Goal: Transaction & Acquisition: Purchase product/service

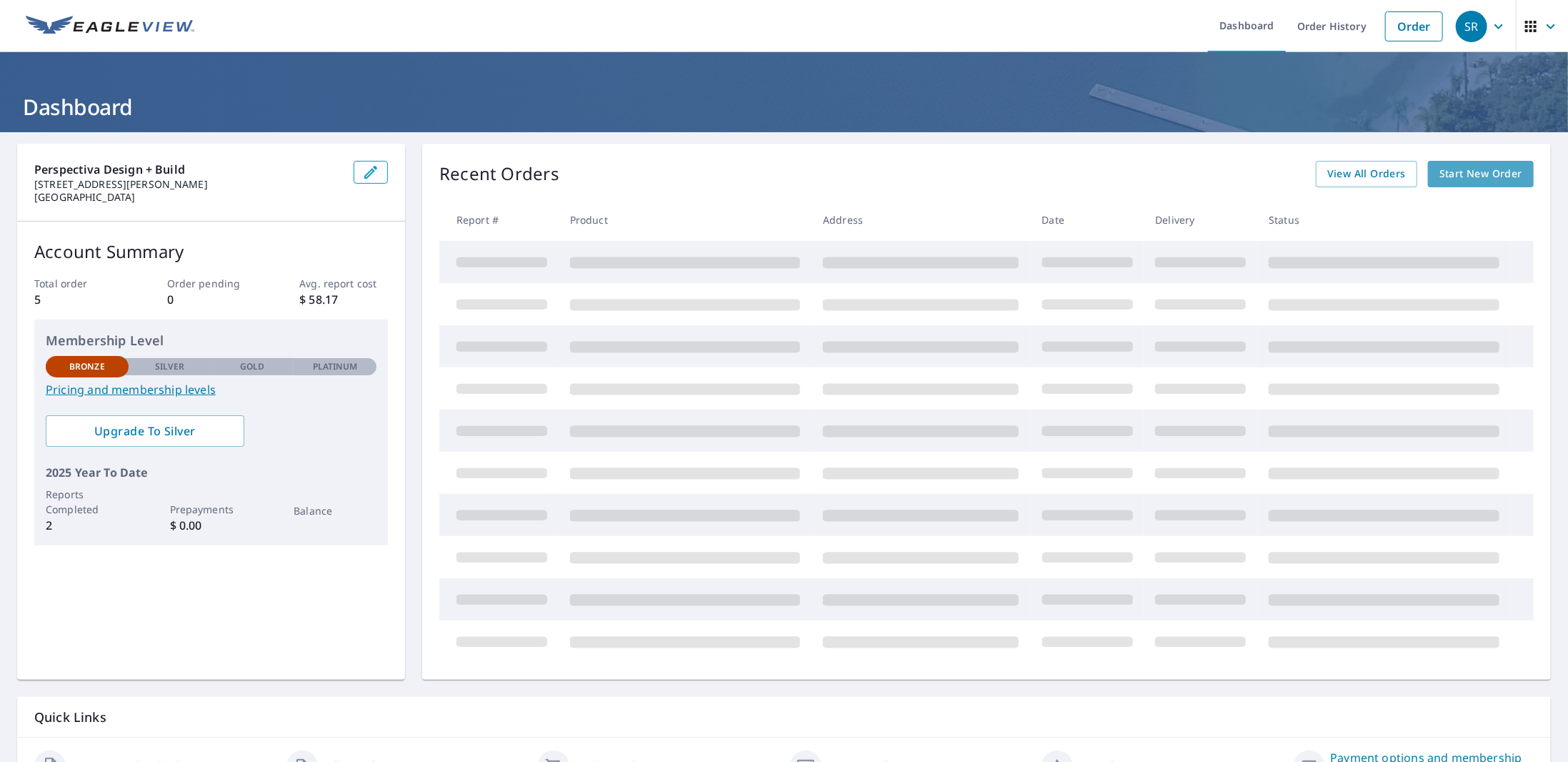
click at [1456, 175] on span "Start New Order" at bounding box center [1481, 174] width 83 height 18
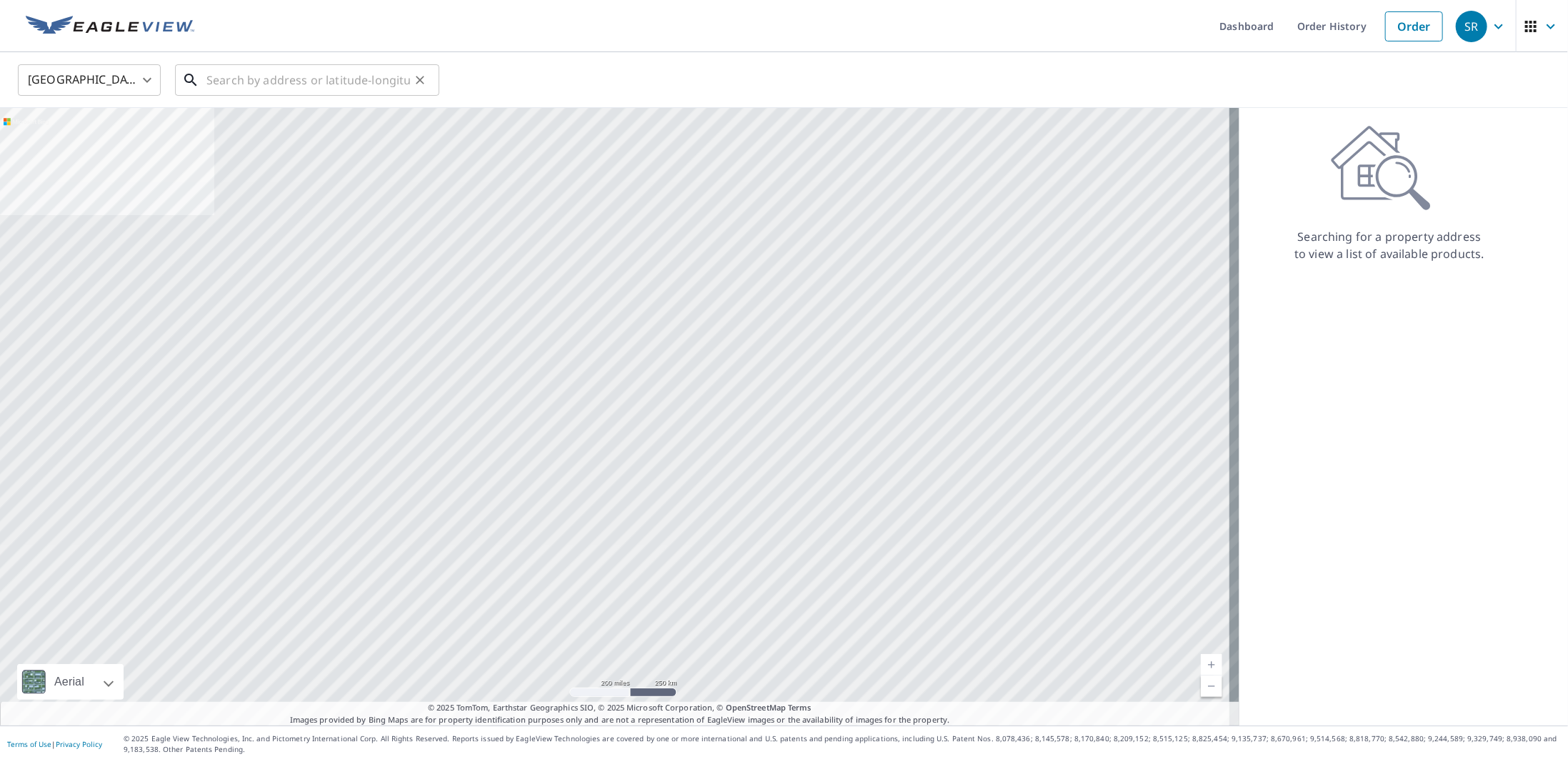
click at [272, 86] on input "text" at bounding box center [307, 79] width 203 height 40
paste input "[STREET_ADDRESS][US_STATE]"
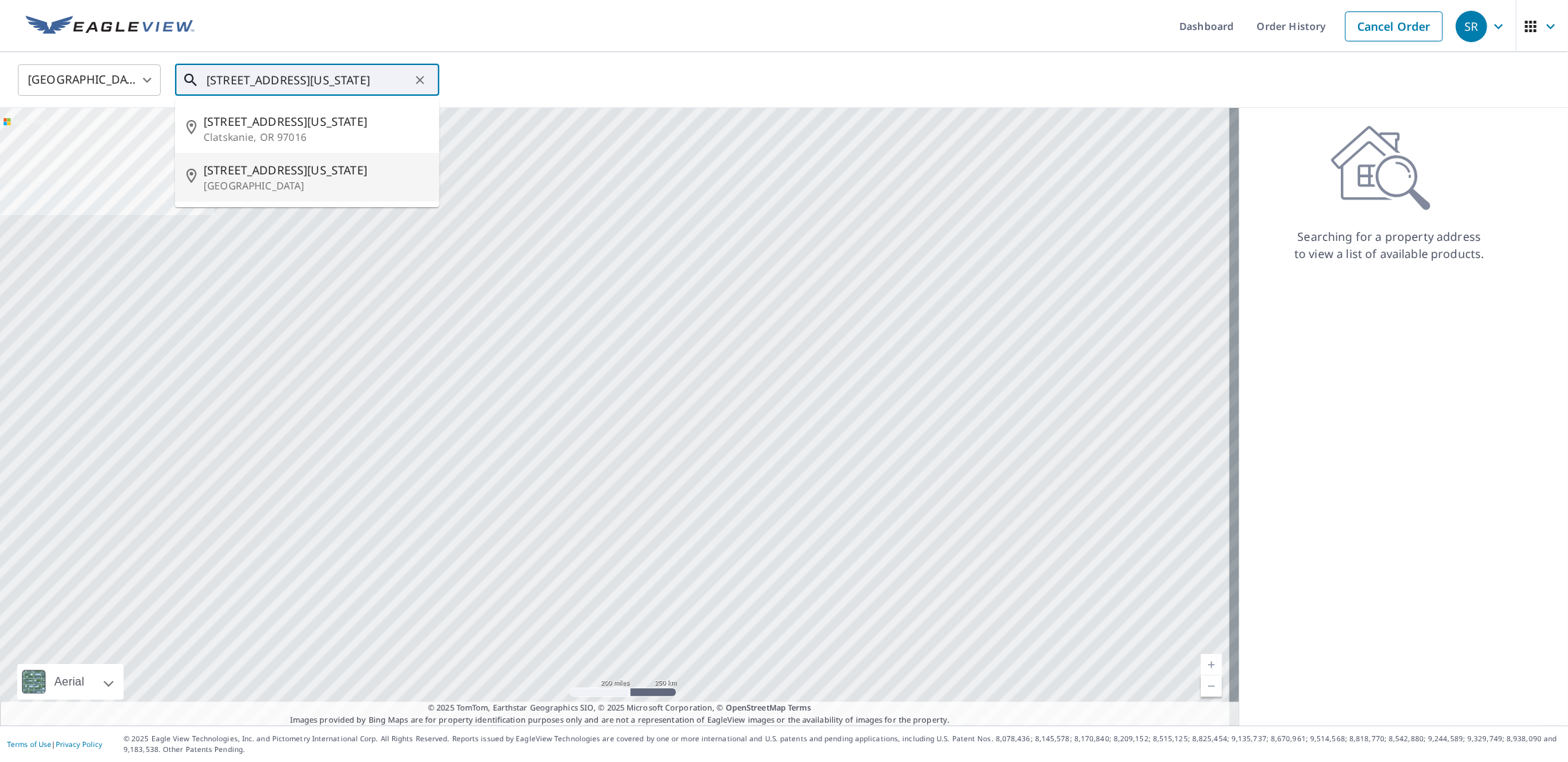
click at [289, 170] on span "[STREET_ADDRESS][US_STATE]" at bounding box center [315, 170] width 224 height 17
type input "[STREET_ADDRESS][US_STATE]"
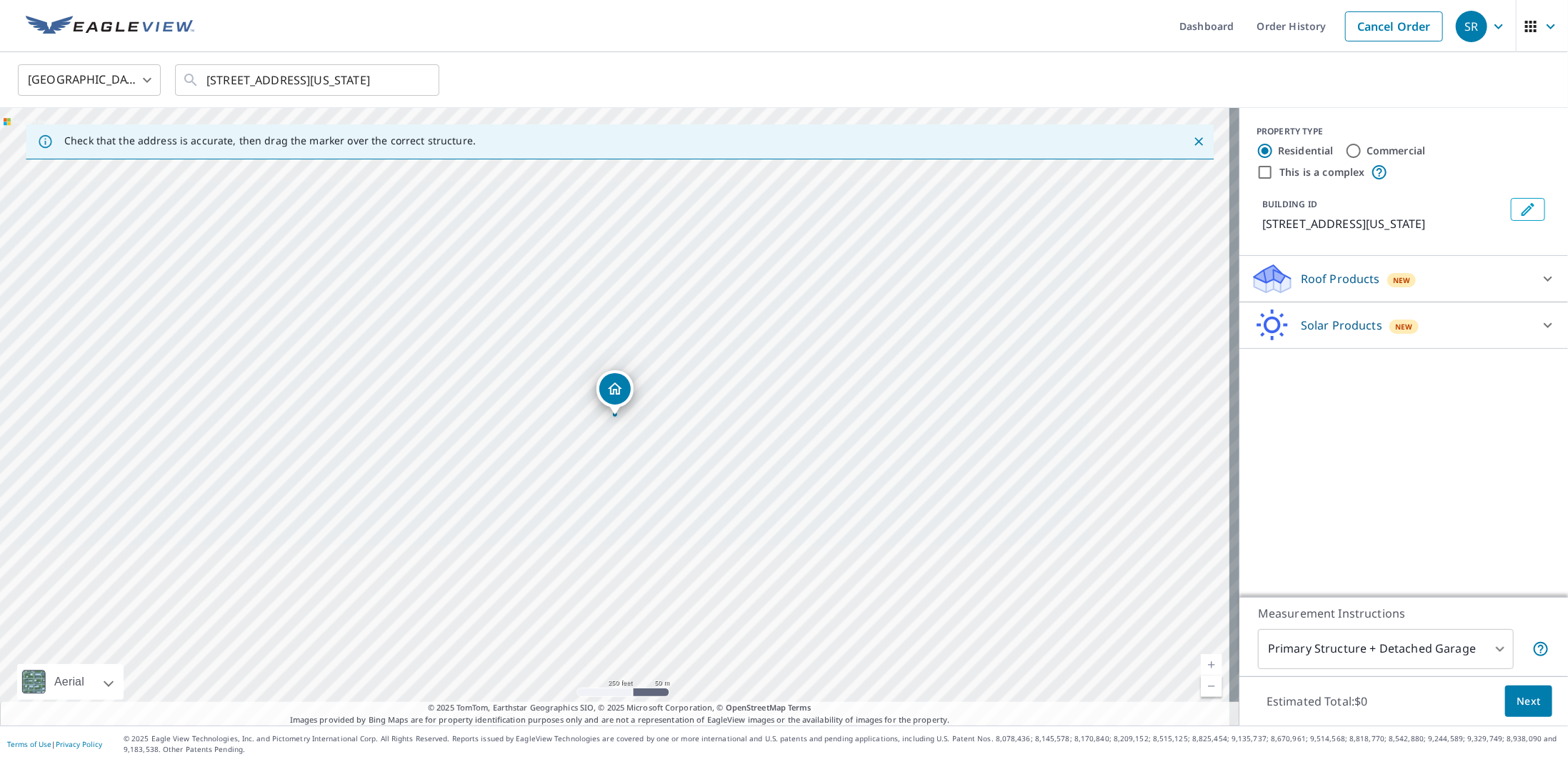
click at [1521, 698] on span "Next" at bounding box center [1528, 701] width 24 height 18
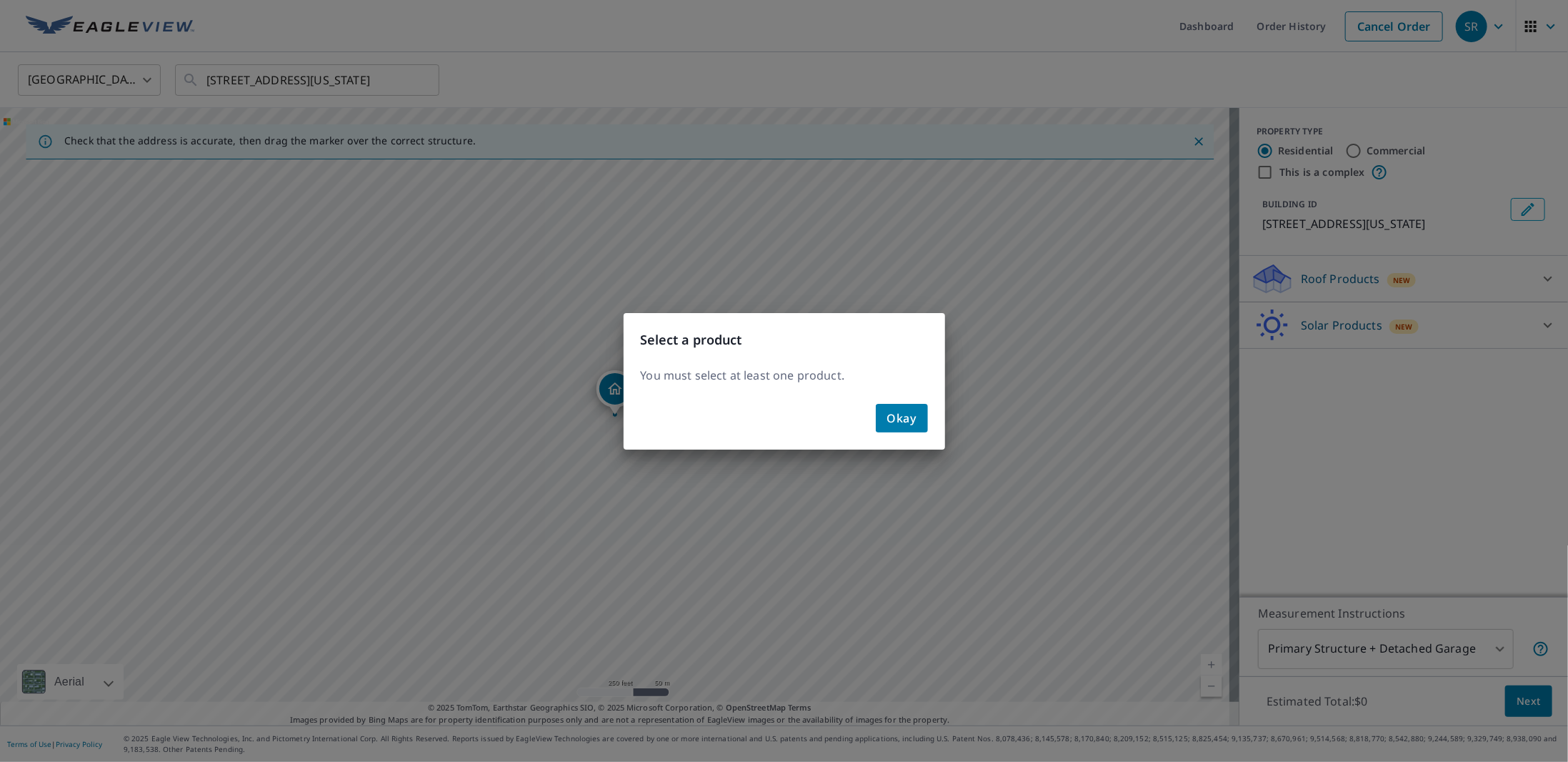
click at [905, 410] on span "Okay" at bounding box center [903, 418] width 30 height 20
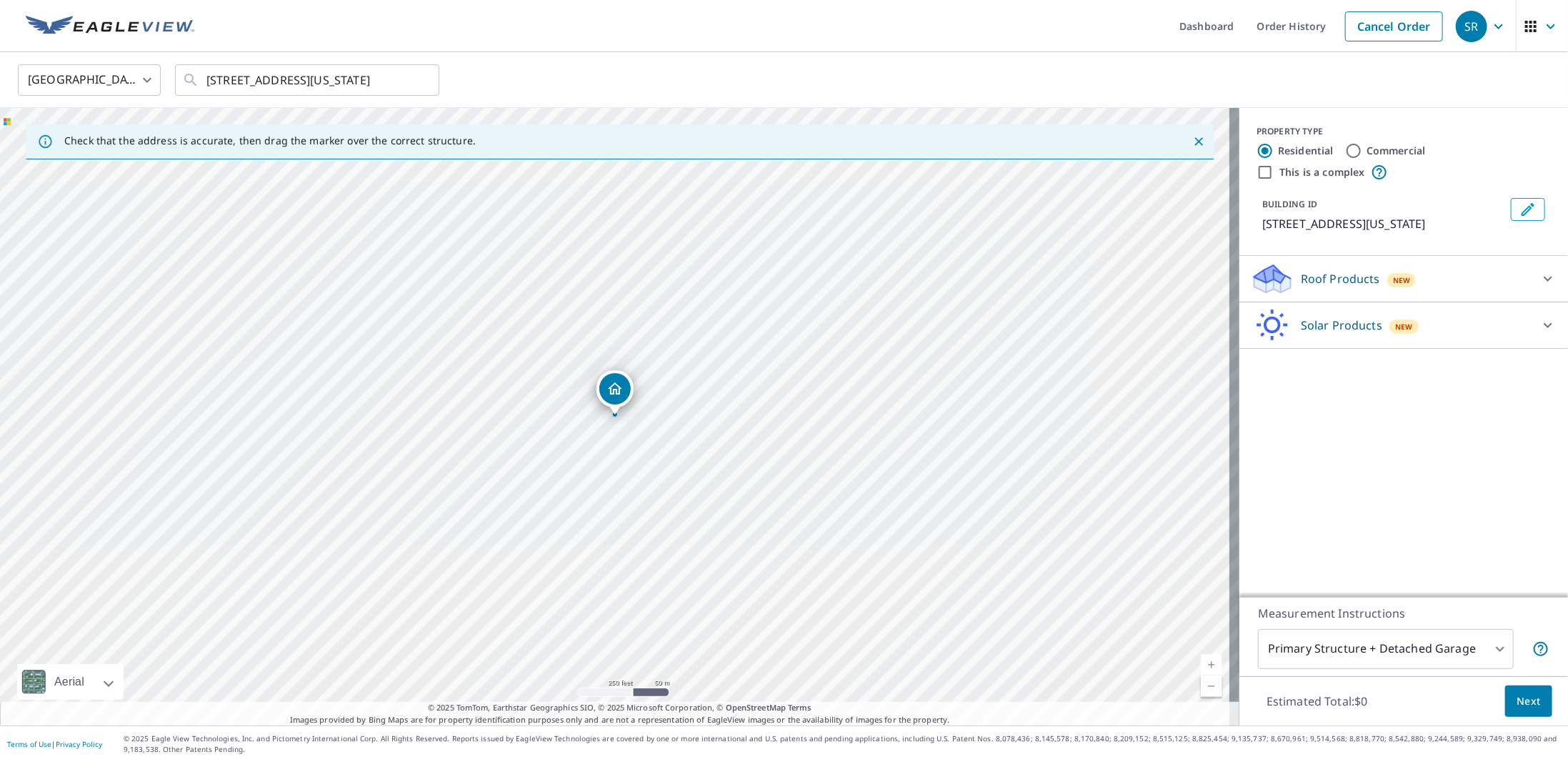
click at [617, 386] on icon "Dropped pin, building 1, Residential property, 859 Virginia Cir NE Atlanta, GA …" at bounding box center [615, 388] width 14 height 12
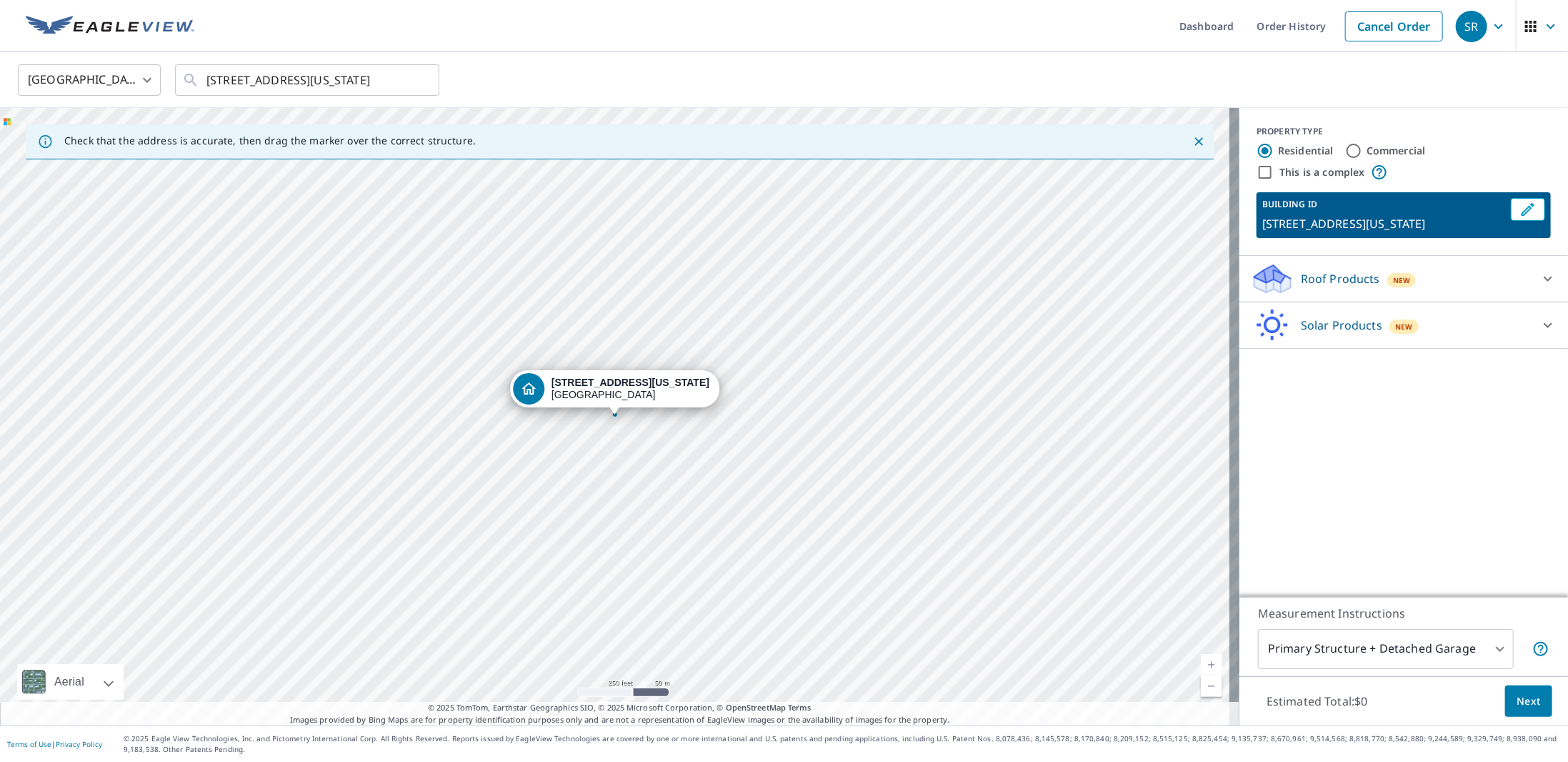
click at [1516, 696] on span "Next" at bounding box center [1528, 701] width 24 height 18
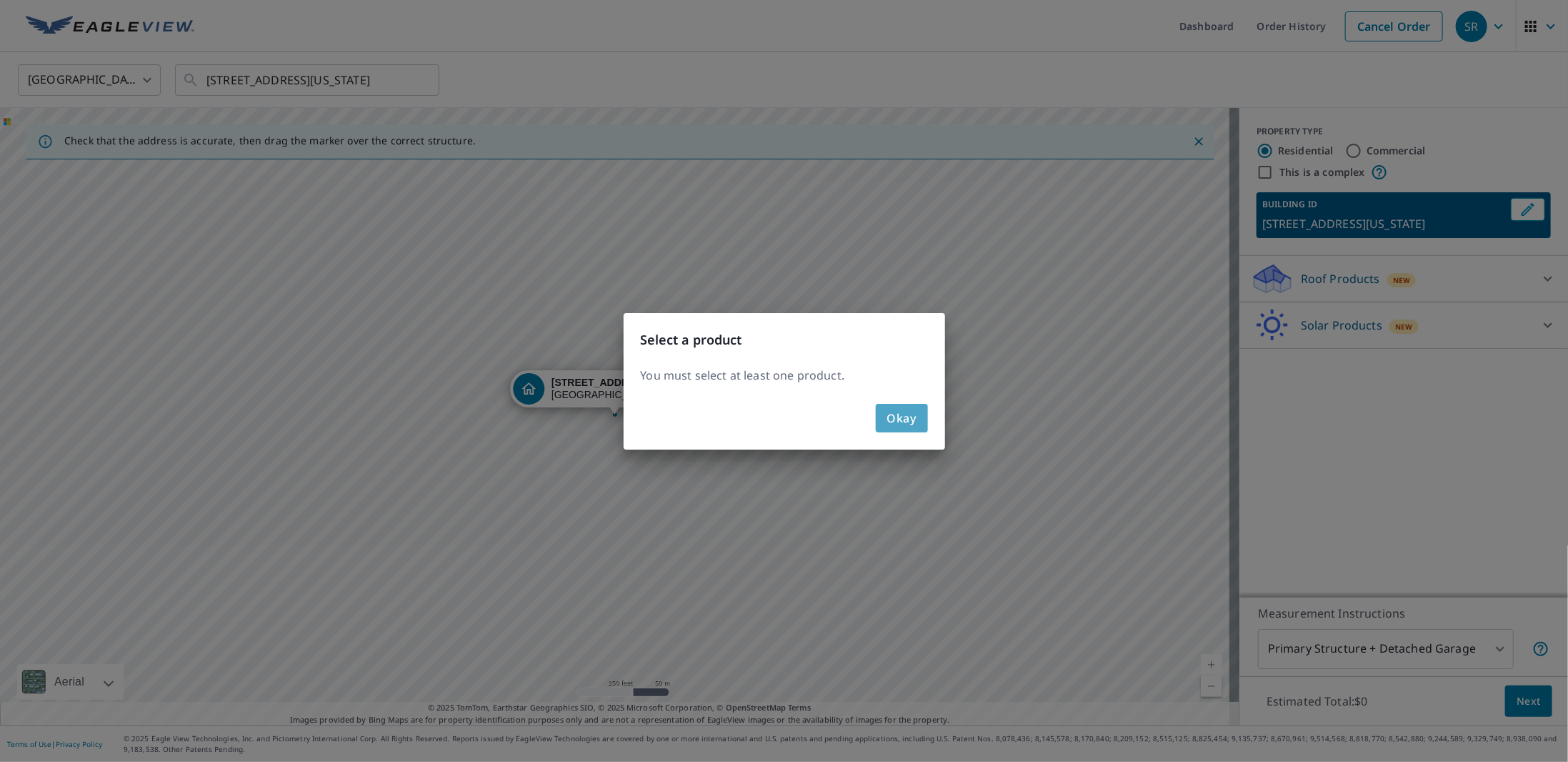
click at [905, 420] on span "Okay" at bounding box center [903, 418] width 30 height 20
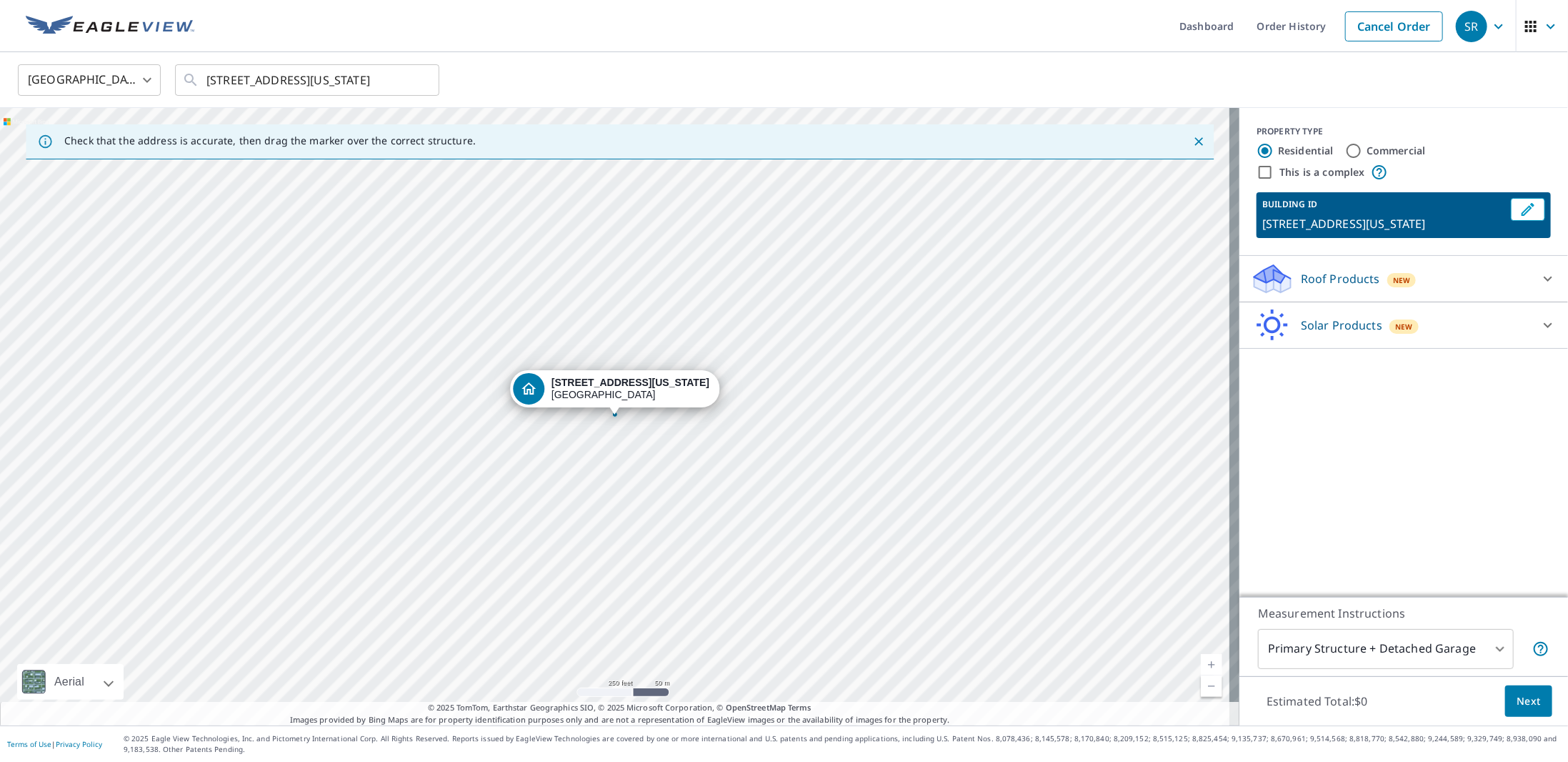
click at [1383, 262] on div "Roof Products New" at bounding box center [1390, 279] width 280 height 34
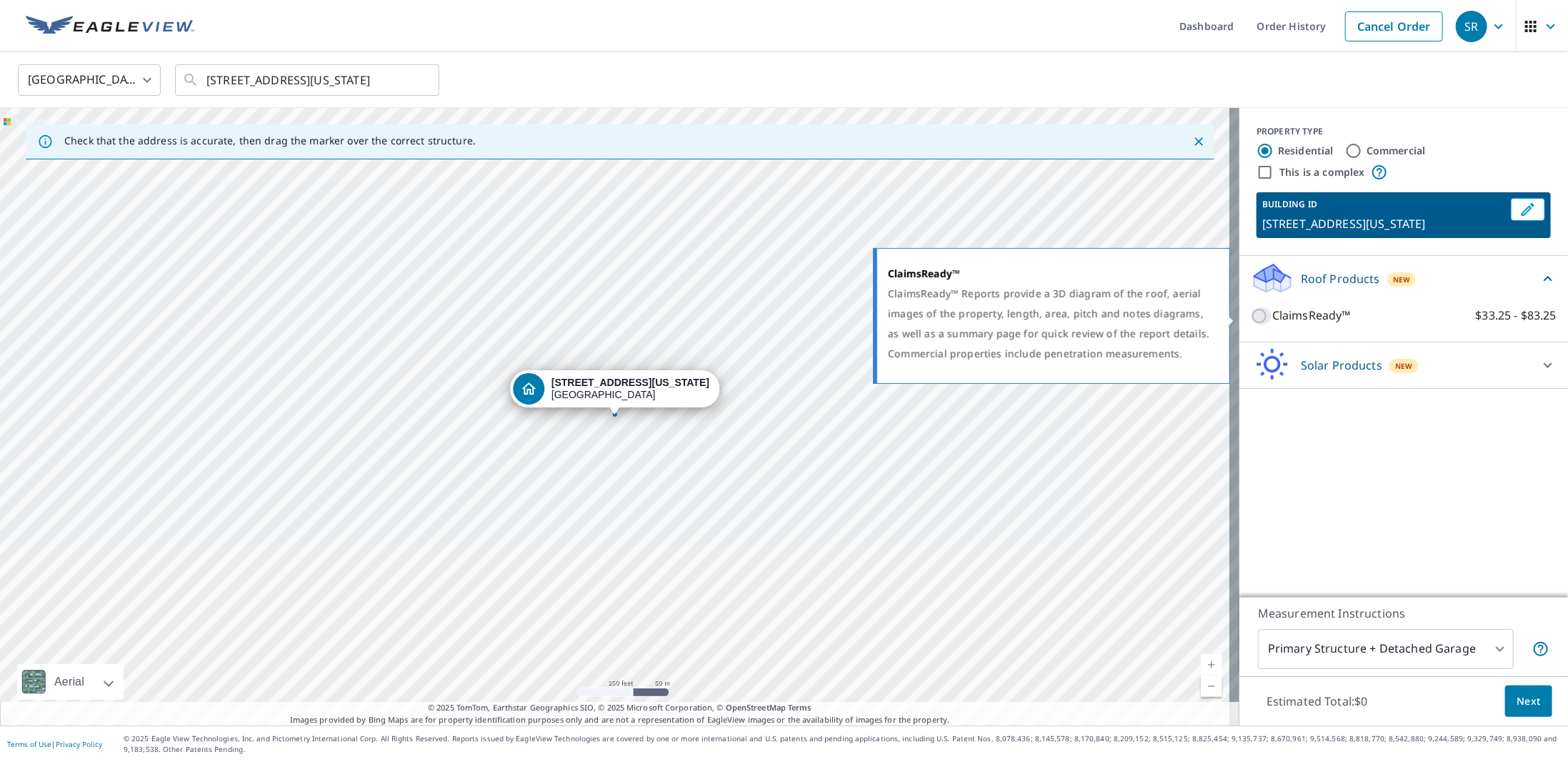
click at [1251, 315] on input "ClaimsReady™ $33.25 - $83.25" at bounding box center [1262, 316] width 22 height 17
checkbox input "true"
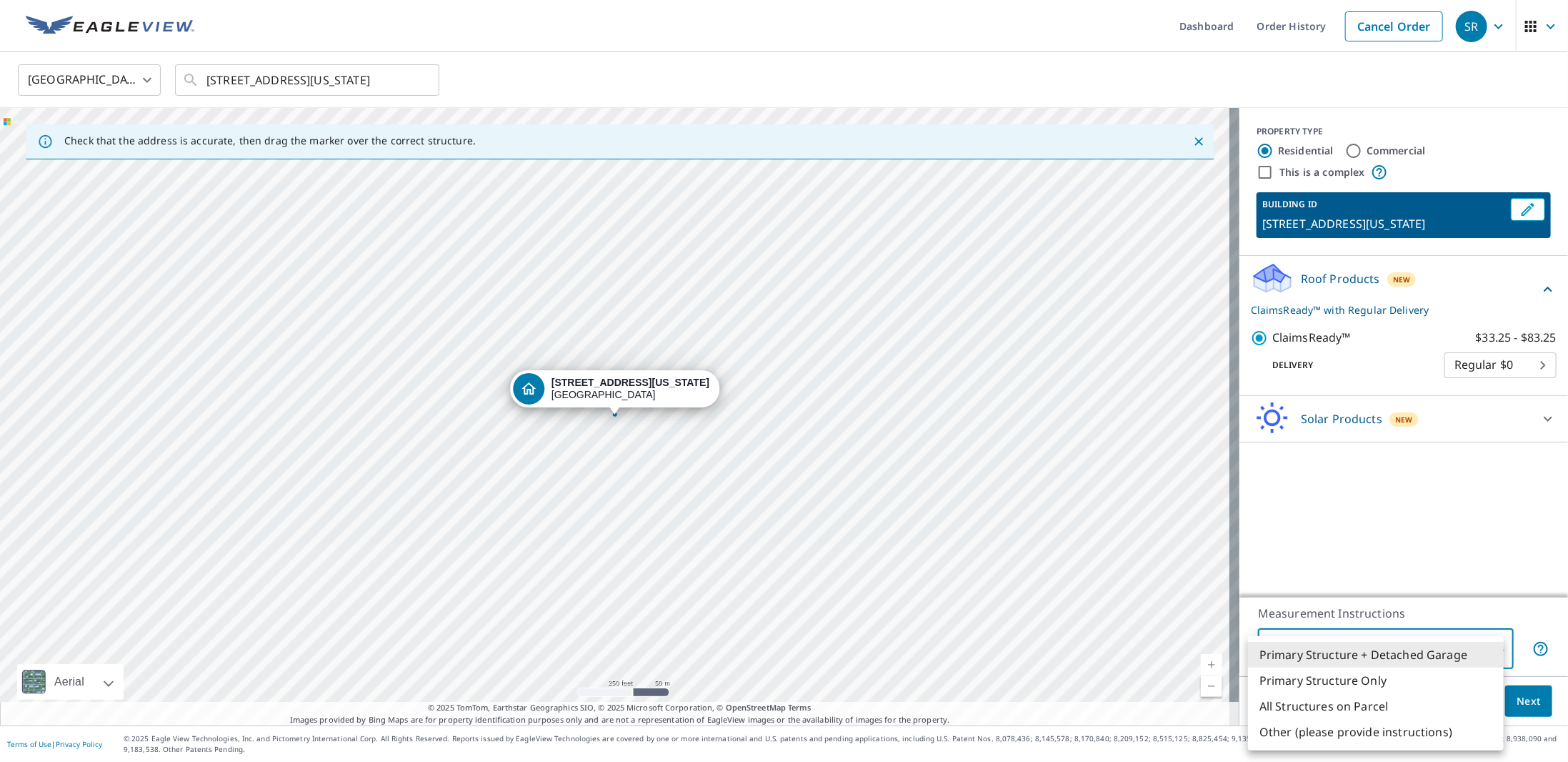
click at [1488, 645] on body "SR SR Dashboard Order History Cancel Order SR [GEOGRAPHIC_DATA] [GEOGRAPHIC_DAT…" at bounding box center [784, 381] width 1568 height 762
click at [1488, 645] on li "Primary Structure + Detached Garage" at bounding box center [1376, 655] width 256 height 26
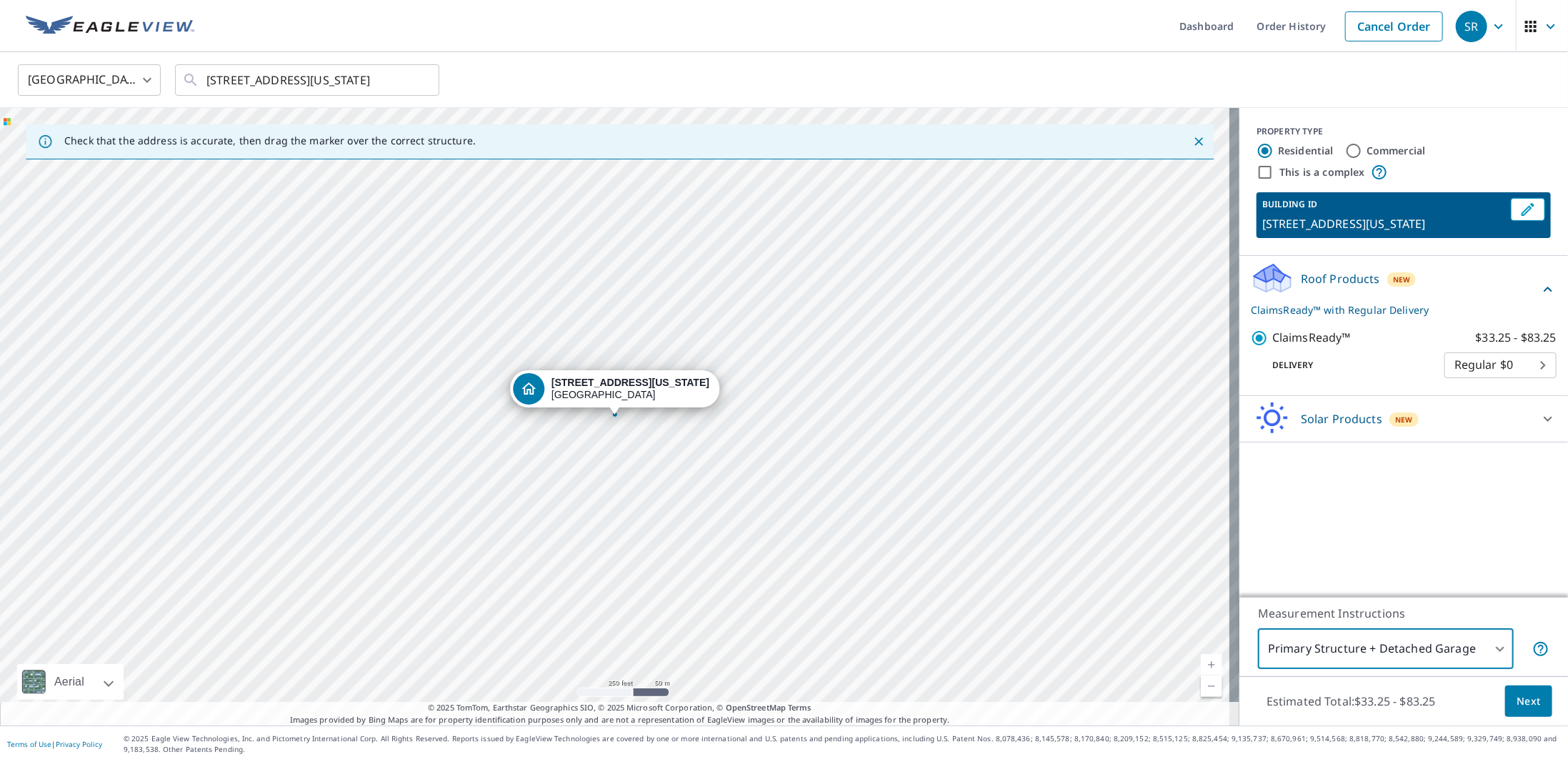
click at [1516, 701] on span "Next" at bounding box center [1528, 701] width 24 height 18
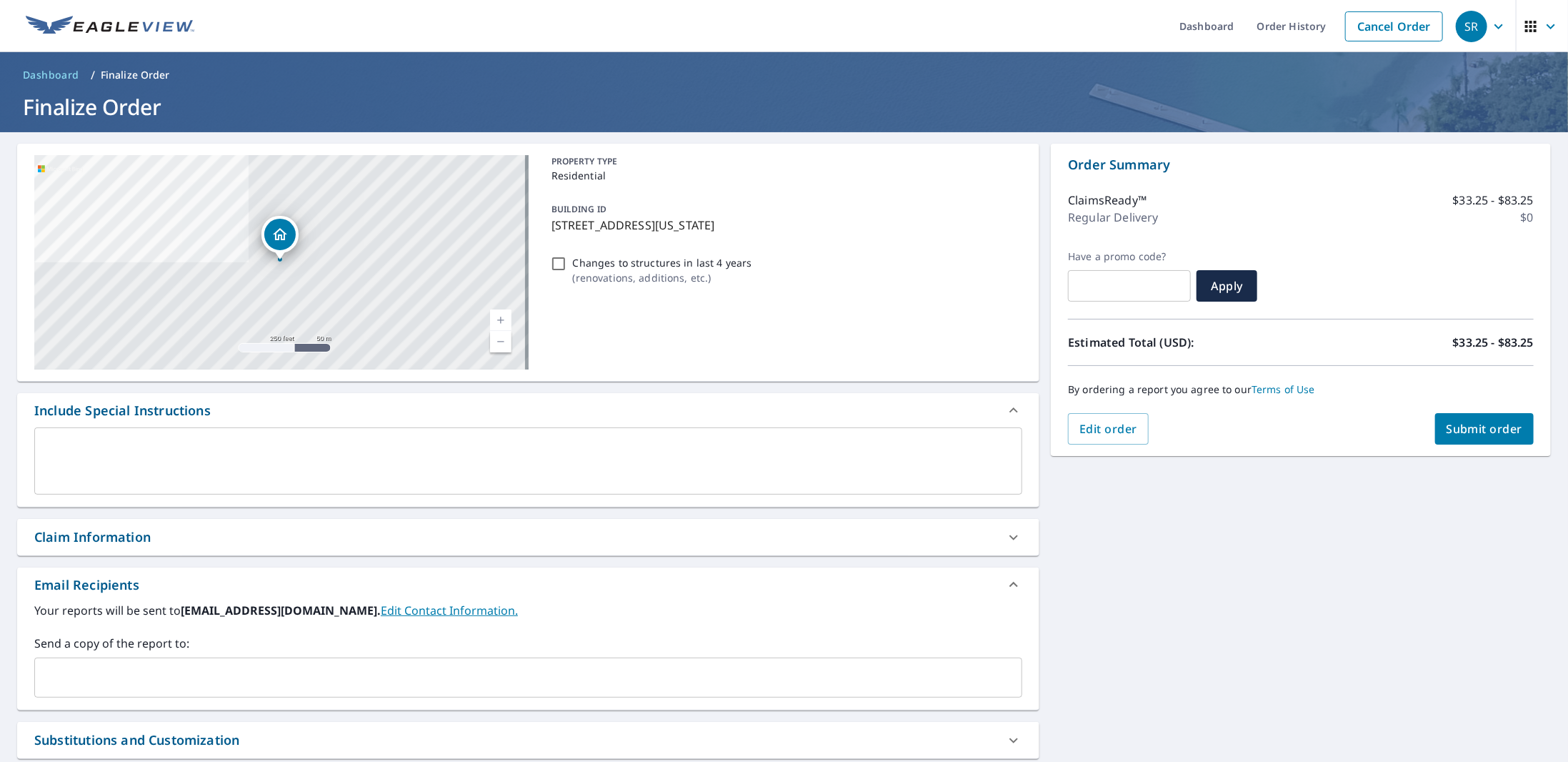
click at [555, 266] on input "Changes to structures in last 4 years ( renovations, additions, etc. )" at bounding box center [558, 263] width 17 height 17
checkbox input "false"
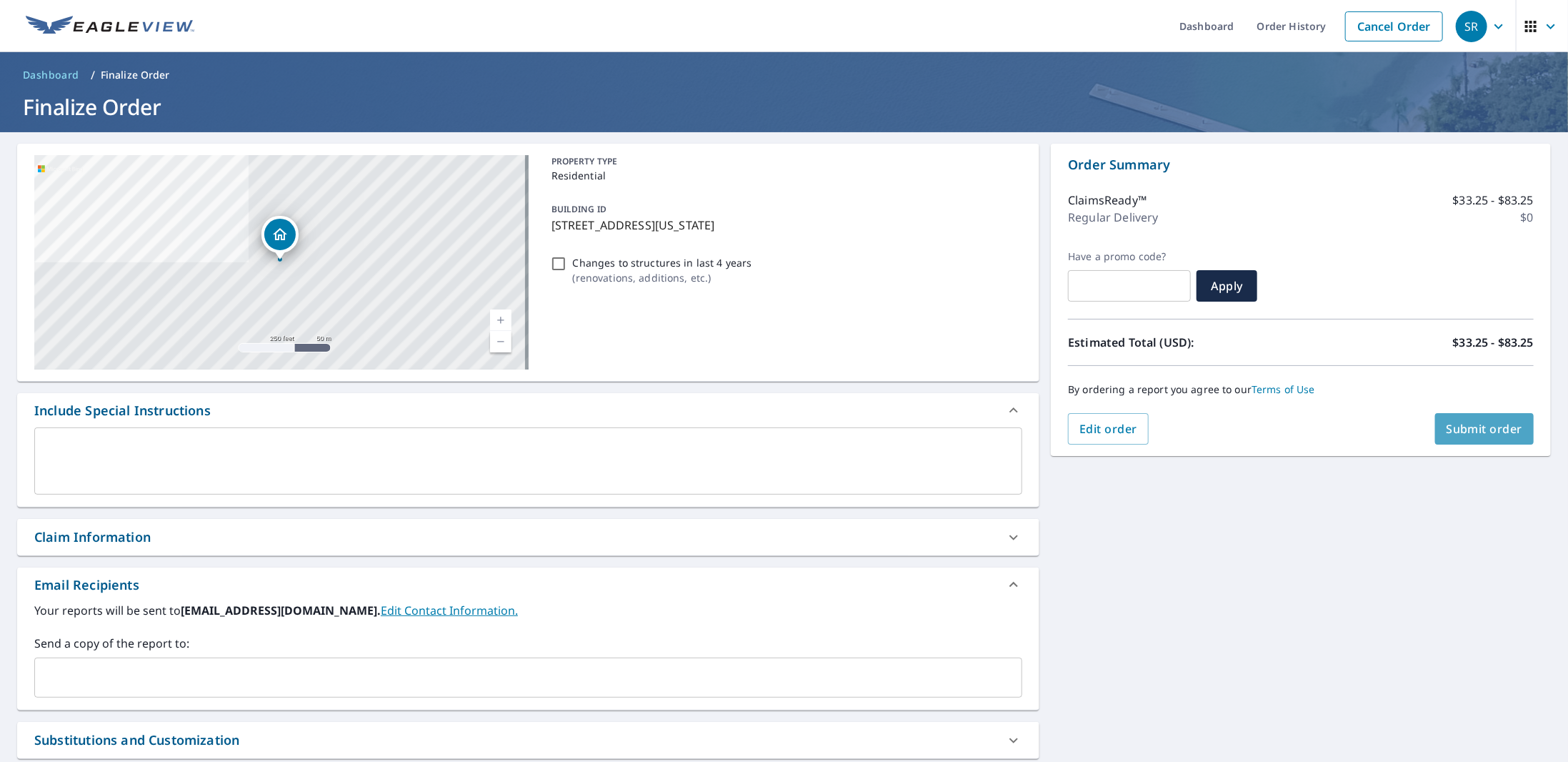
click at [1454, 429] on span "Submit order" at bounding box center [1484, 429] width 76 height 16
